Goal: Task Accomplishment & Management: Use online tool/utility

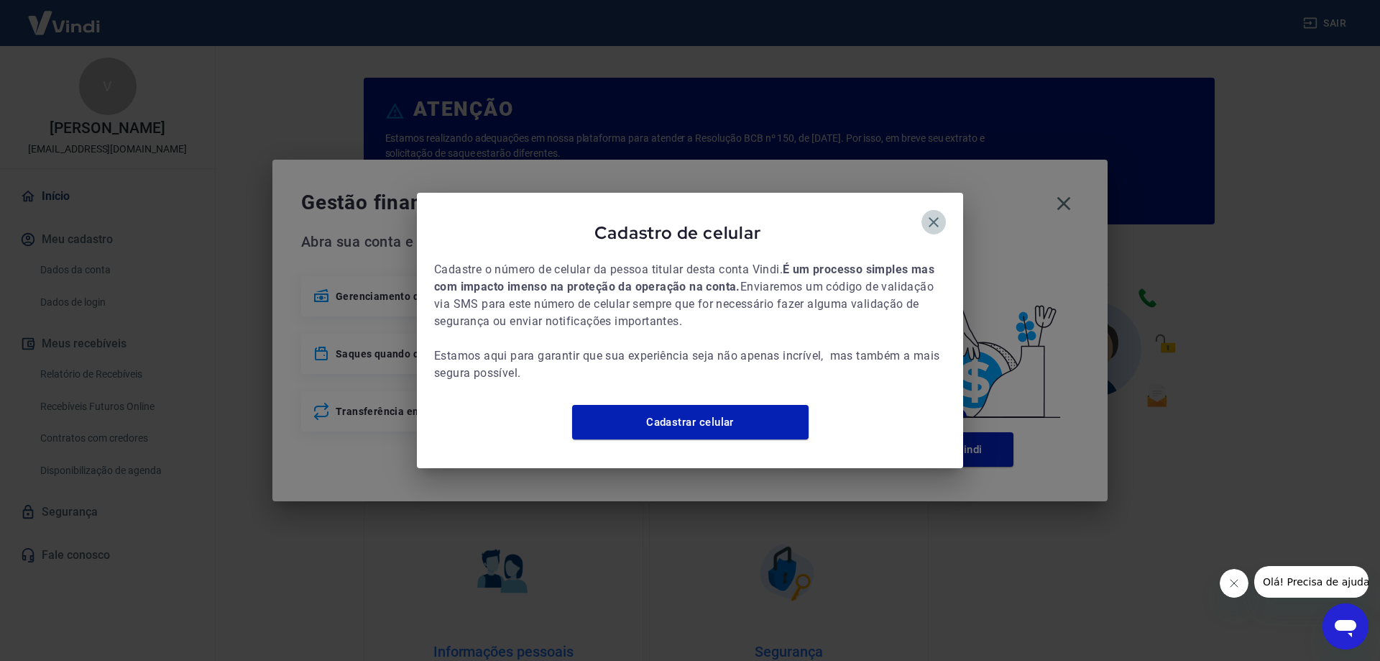
drag, startPoint x: 942, startPoint y: 210, endPoint x: 975, endPoint y: 201, distance: 34.4
click at [938, 213] on icon "button" at bounding box center [933, 221] width 17 height 17
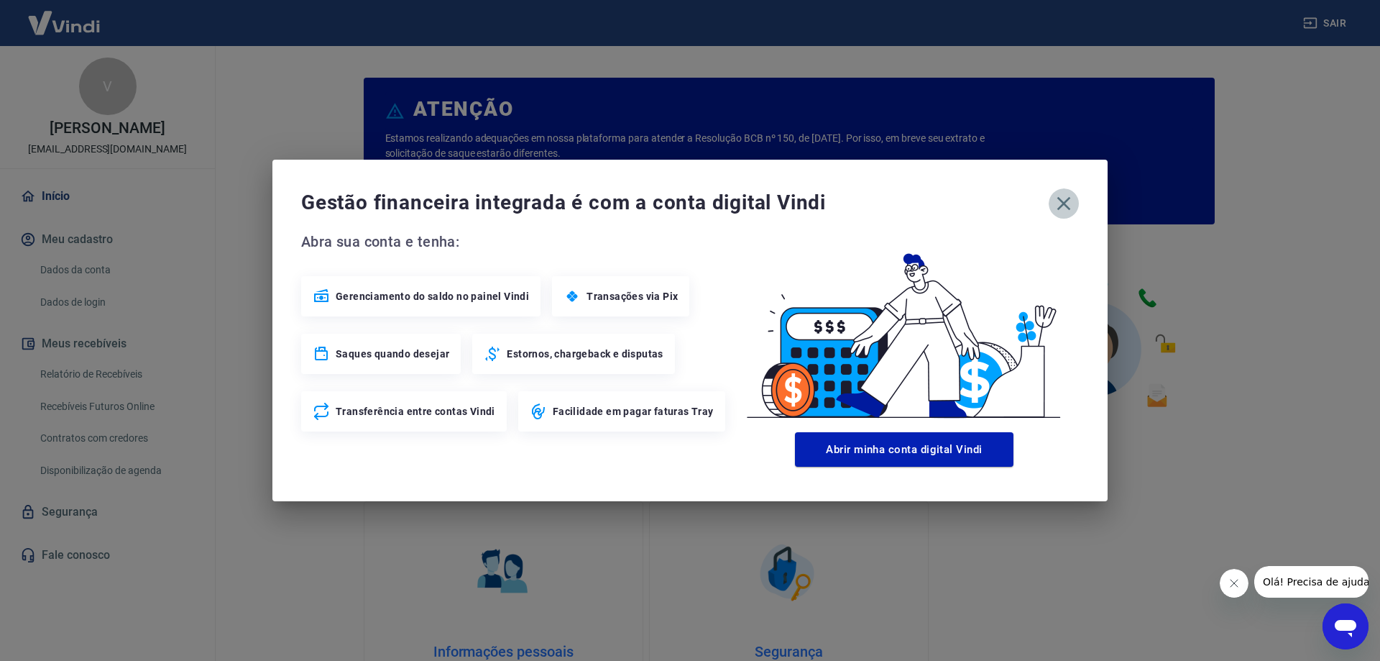
click at [1070, 213] on icon "button" at bounding box center [1063, 203] width 23 height 23
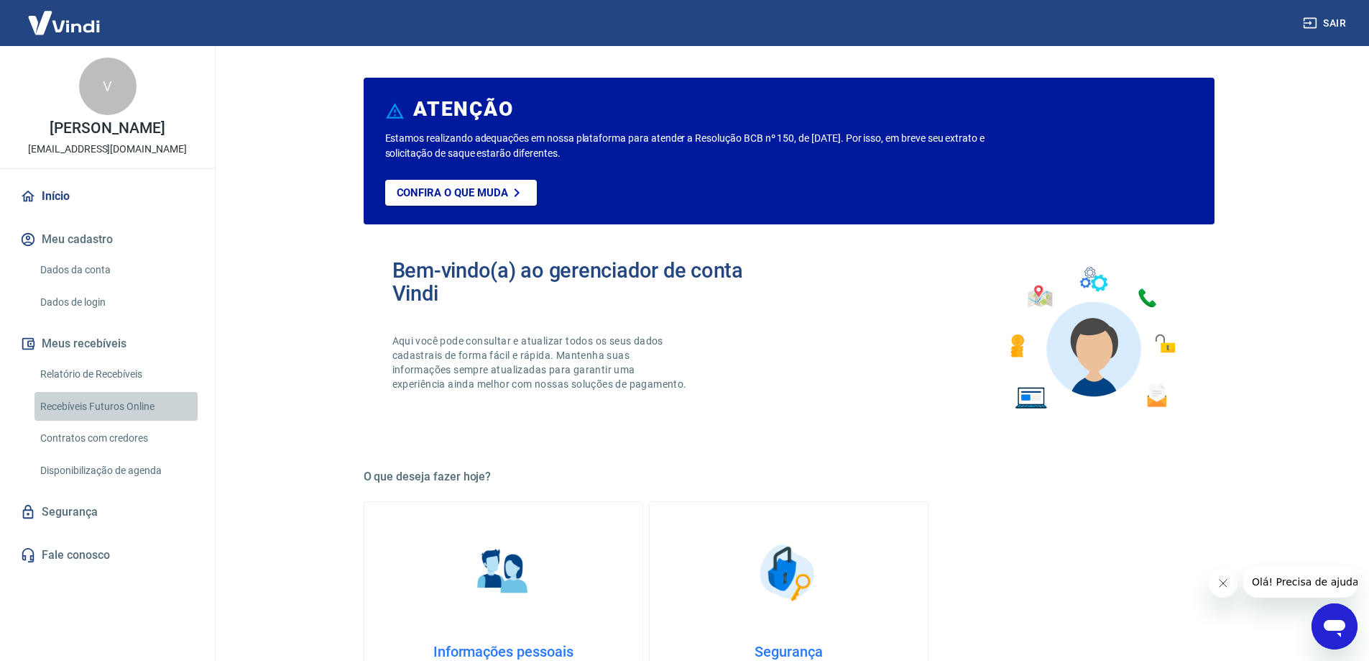
click at [124, 402] on link "Recebíveis Futuros Online" at bounding box center [116, 406] width 163 height 29
